Goal: Subscribe to service/newsletter

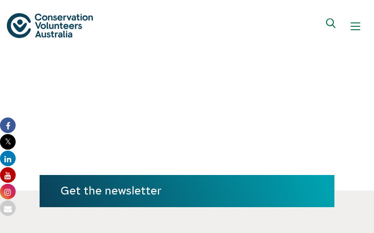
type input "[EMAIL_ADDRESS][DOMAIN_NAME]"
type input "DAhhqeTyofiRkFqc"
type input "[EMAIL_ADDRESS][DOMAIN_NAME]"
type input "GpGZsypHIAsvVwfo"
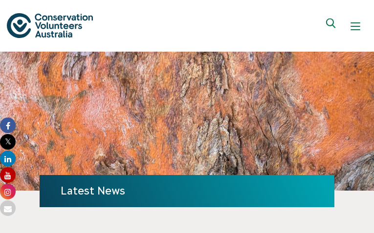
type input "[EMAIL_ADDRESS][DOMAIN_NAME]"
type input "RkMuxZyVxZ"
